Goal: Task Accomplishment & Management: Complete application form

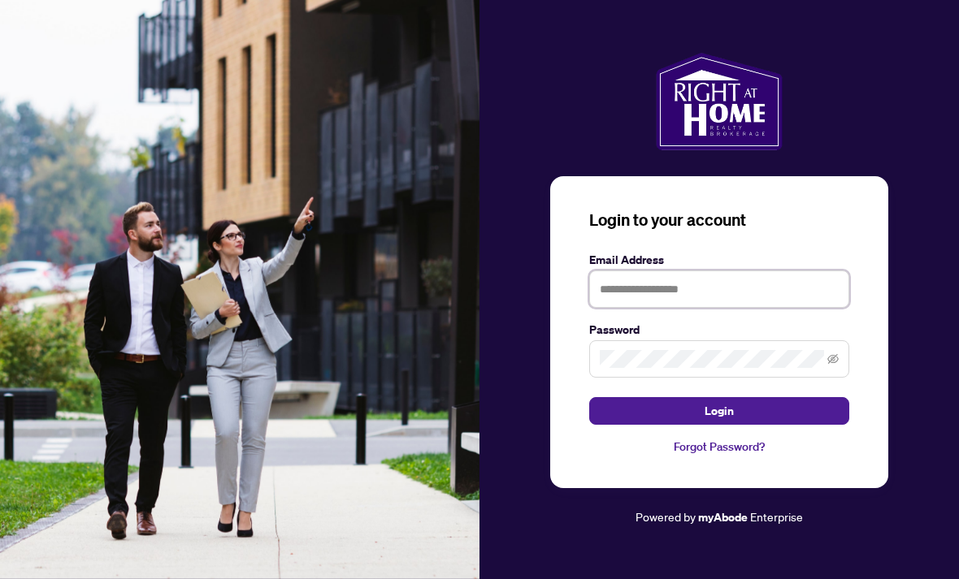
click at [743, 308] on input "text" at bounding box center [719, 289] width 260 height 37
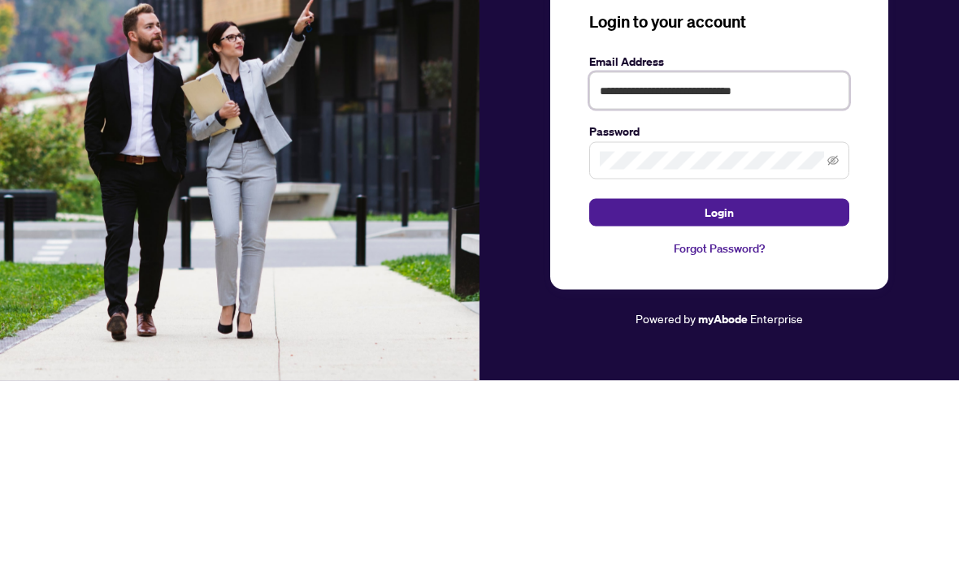
type input "**********"
click at [719, 397] on button "Login" at bounding box center [719, 411] width 260 height 28
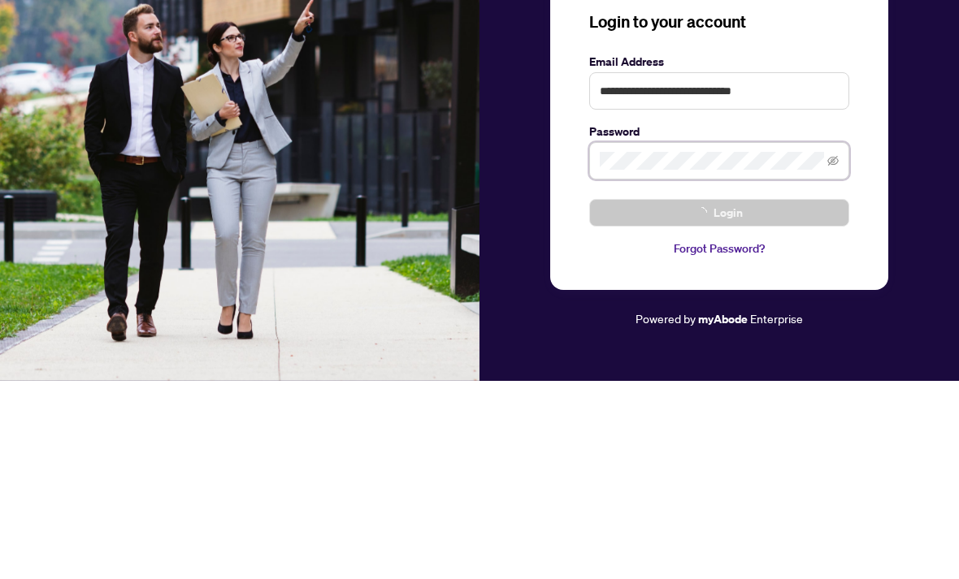
scroll to position [52, 0]
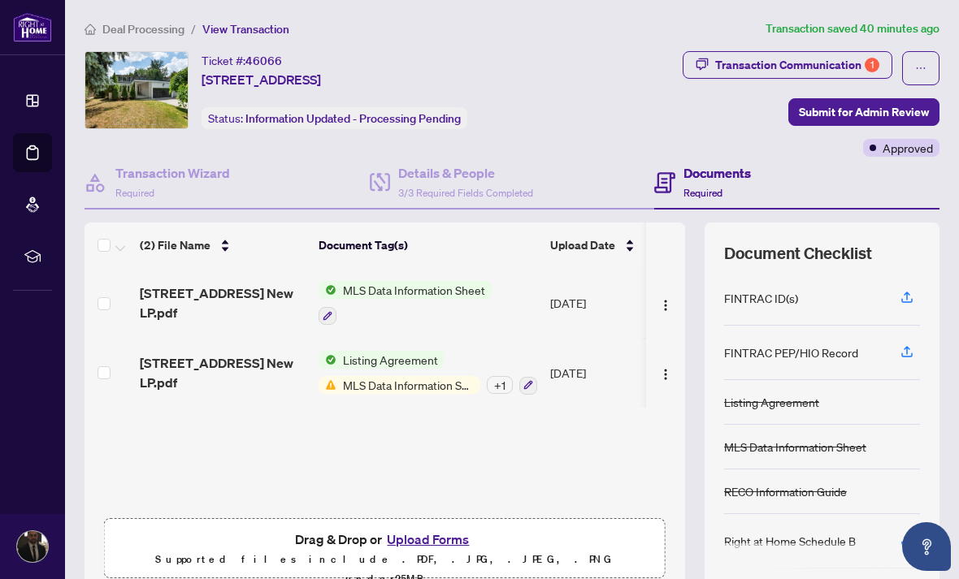
click at [440, 529] on button "Upload Forms" at bounding box center [428, 539] width 92 height 21
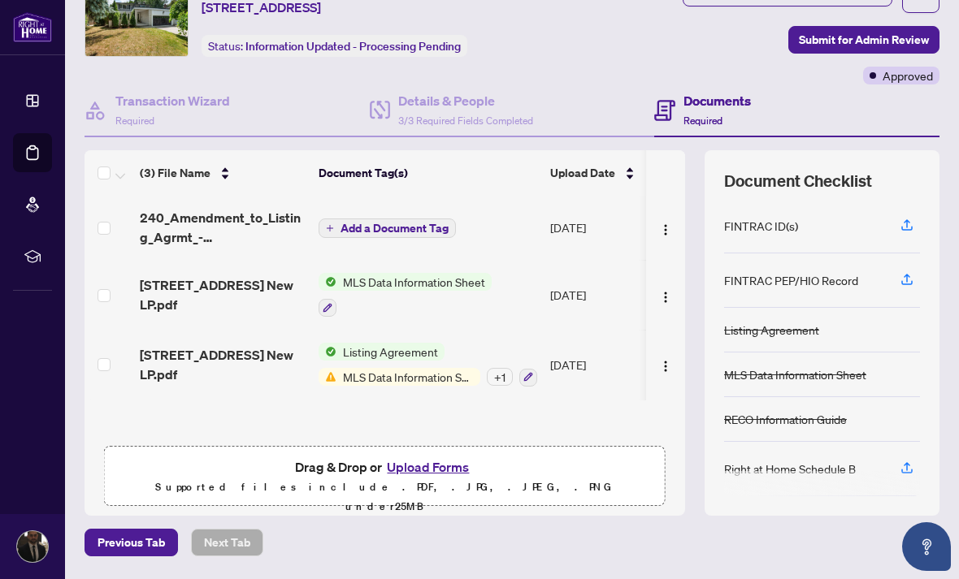
scroll to position [72, 0]
click at [917, 32] on span "Submit for Admin Review" at bounding box center [864, 40] width 130 height 26
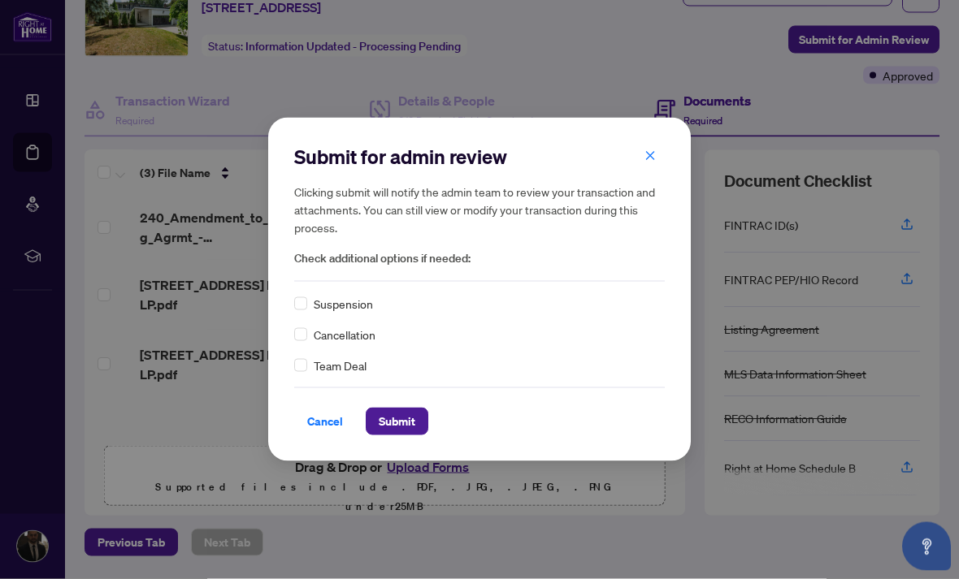
scroll to position [52, 0]
click at [415, 427] on span "Submit" at bounding box center [397, 422] width 37 height 26
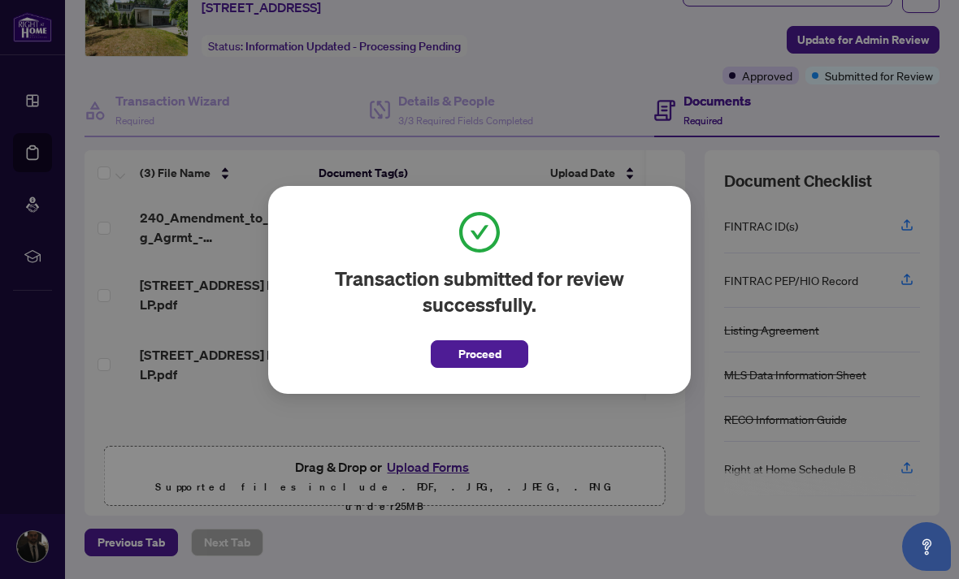
click at [505, 358] on button "Proceed" at bounding box center [480, 354] width 98 height 28
